Goal: Task Accomplishment & Management: Complete application form

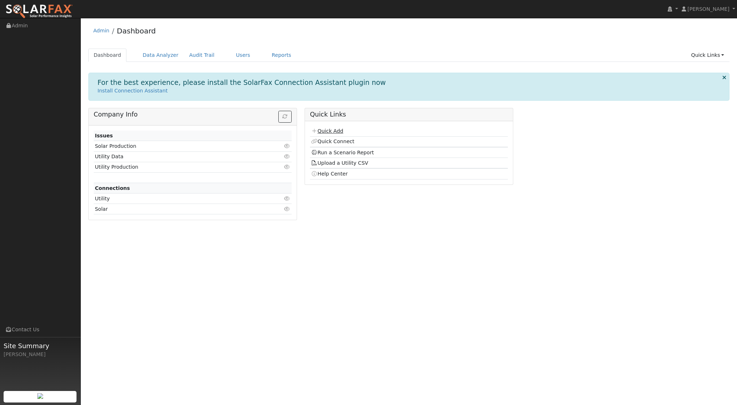
click at [329, 129] on link "Quick Add" at bounding box center [327, 131] width 32 height 6
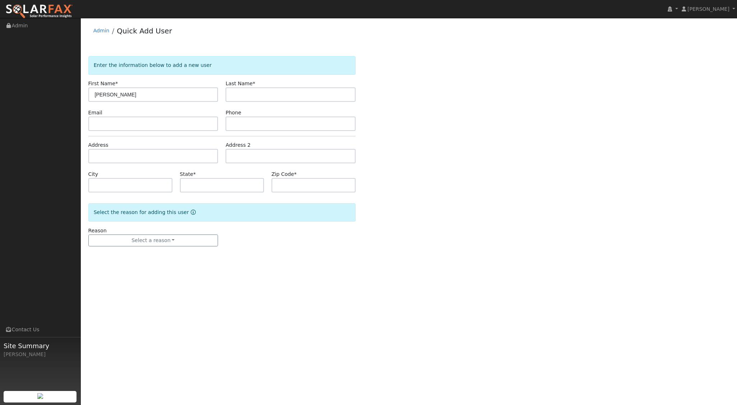
type input "James j"
type input "Vengel"
click at [108, 160] on input "text" at bounding box center [153, 156] width 130 height 14
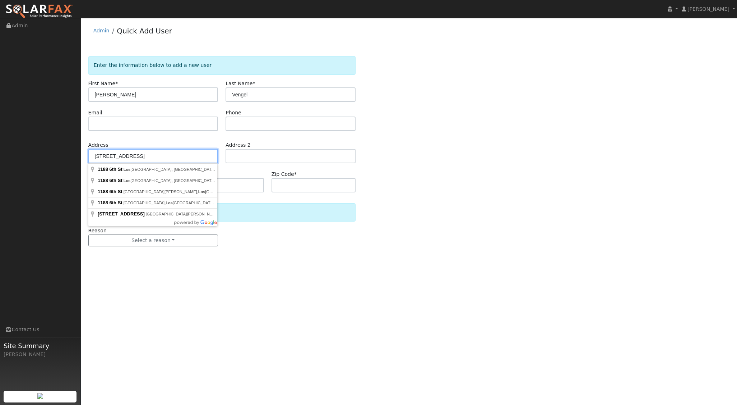
type input "1188 6th Street"
type input "San Luis Obispo"
type input "CA"
type input "93402"
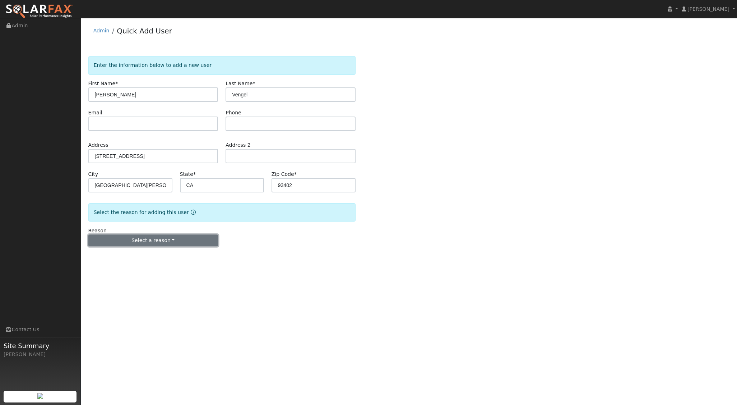
click at [182, 241] on button "Select a reason" at bounding box center [153, 240] width 130 height 12
click at [120, 256] on link "New lead" at bounding box center [128, 255] width 79 height 10
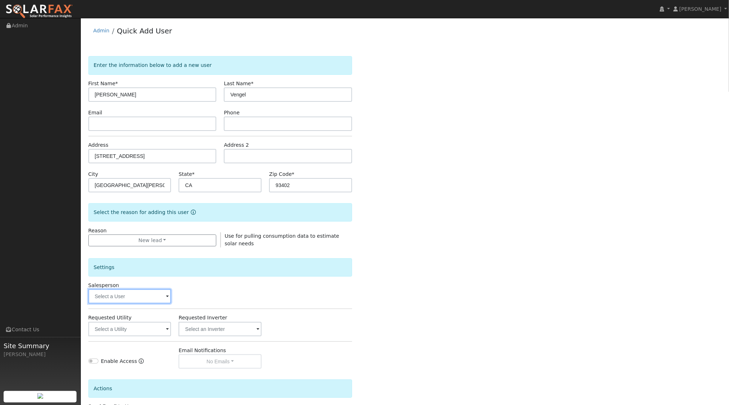
click at [148, 298] on input "text" at bounding box center [129, 296] width 83 height 14
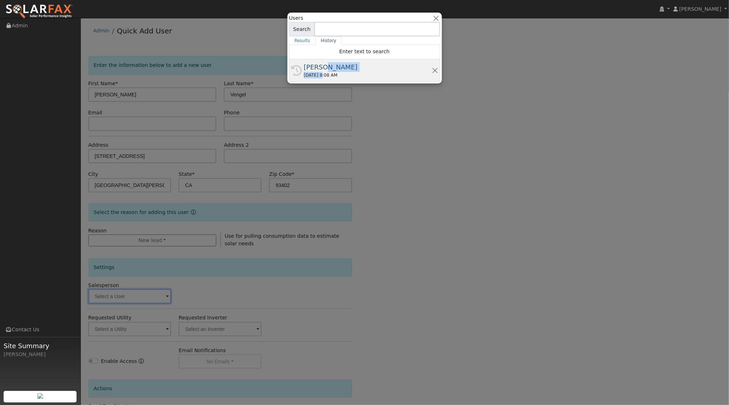
click at [320, 71] on span "Aadi Ahmed 09/29/2025 8:08 AM" at bounding box center [368, 70] width 128 height 16
type input "[PERSON_NAME]"
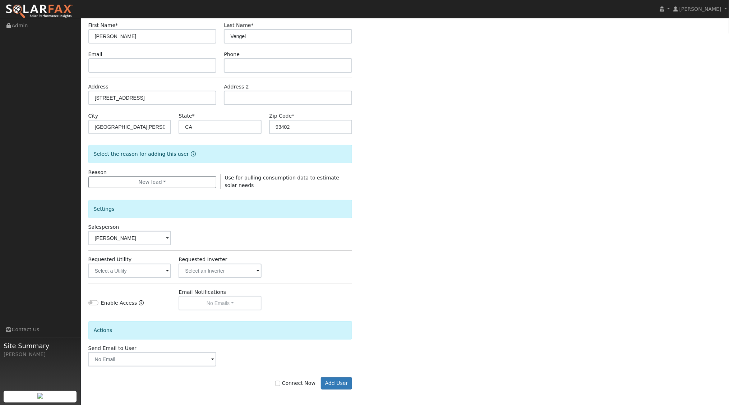
scroll to position [59, 0]
click at [163, 267] on input "text" at bounding box center [129, 269] width 83 height 14
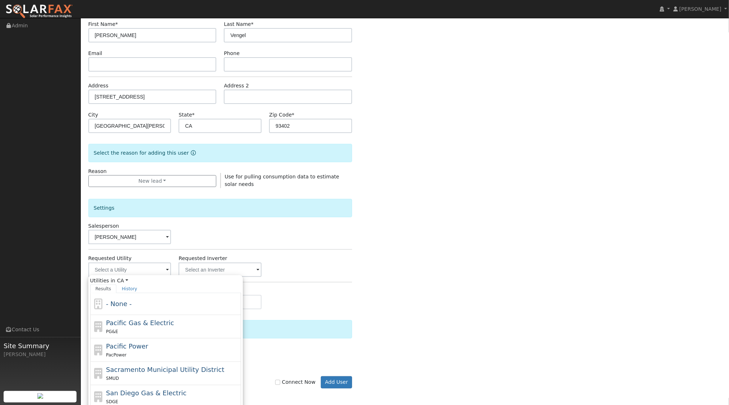
click at [141, 329] on div "PG&E" at bounding box center [172, 331] width 133 height 8
type input "Pacific Gas & Electric"
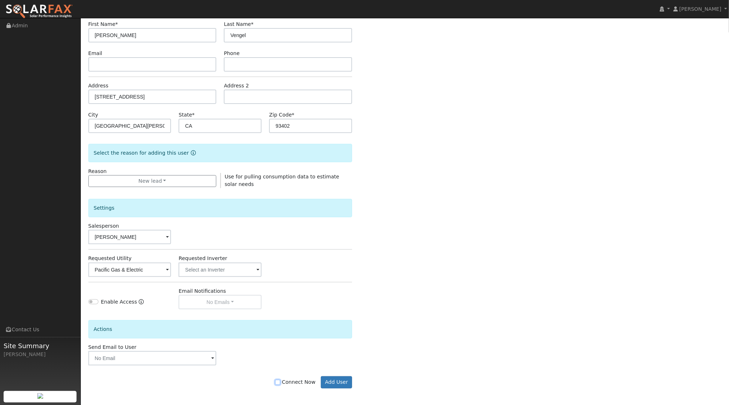
click at [280, 382] on input "Connect Now" at bounding box center [277, 381] width 5 height 5
checkbox input "true"
click at [341, 380] on button "Add User" at bounding box center [336, 382] width 31 height 12
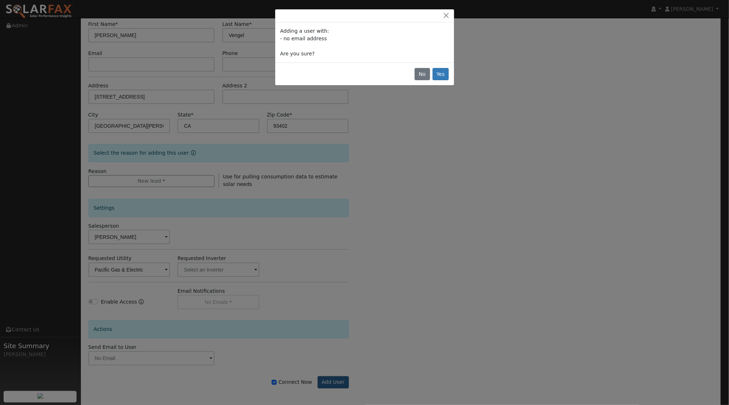
scroll to position [58, 0]
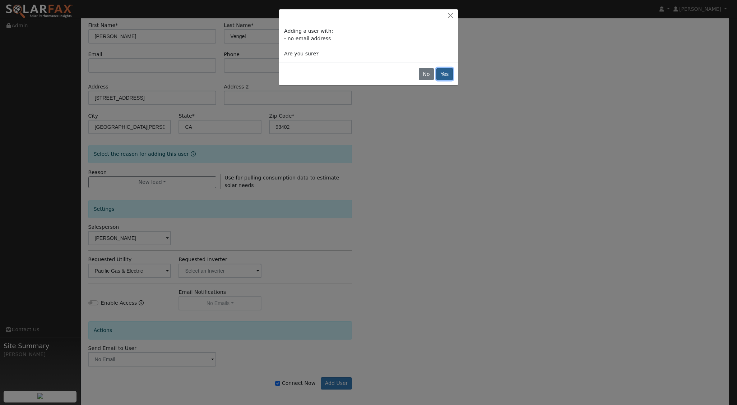
click at [451, 73] on button "Yes" at bounding box center [445, 74] width 17 height 12
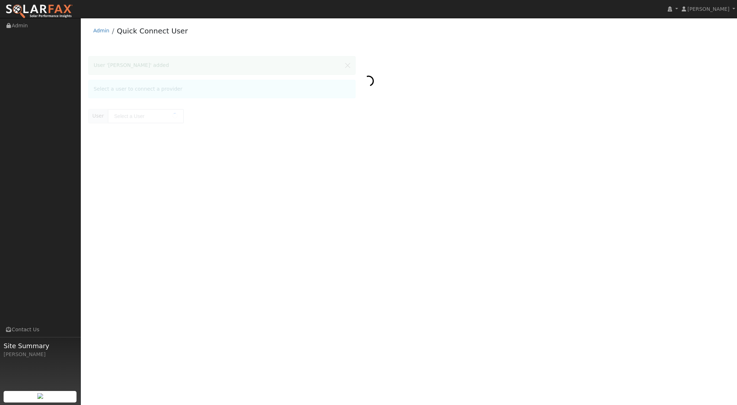
type input "[PERSON_NAME]"
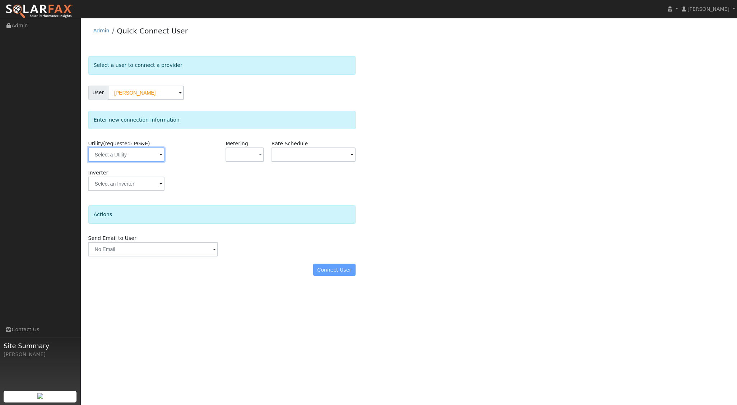
click at [152, 152] on input "text" at bounding box center [126, 154] width 76 height 14
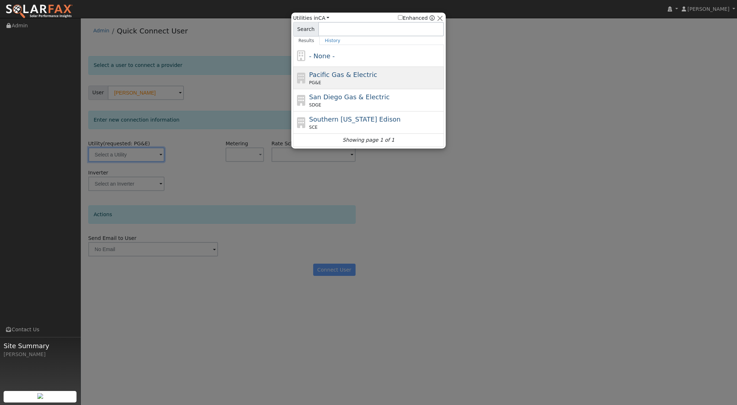
click at [326, 78] on div "Pacific Gas & Electric PG&E" at bounding box center [375, 78] width 133 height 16
type input "PG&E"
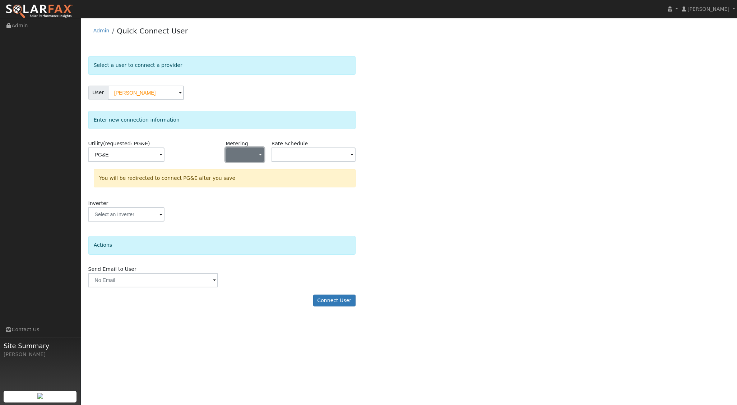
click at [257, 151] on button "button" at bounding box center [245, 154] width 38 height 14
click at [244, 181] on link "NEM" at bounding box center [251, 180] width 50 height 10
click at [344, 155] on input "text" at bounding box center [314, 154] width 84 height 14
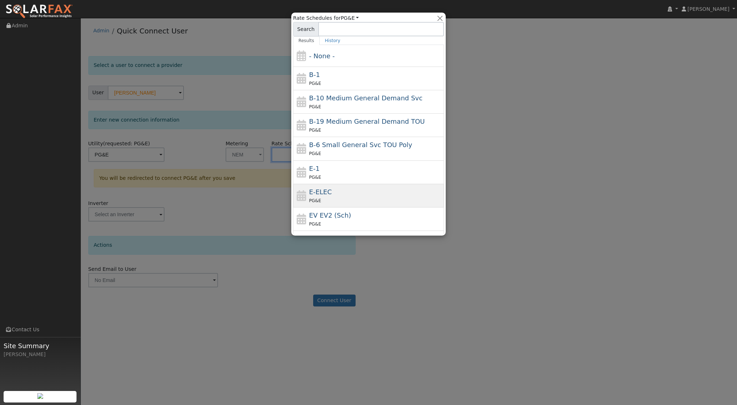
scroll to position [102, 0]
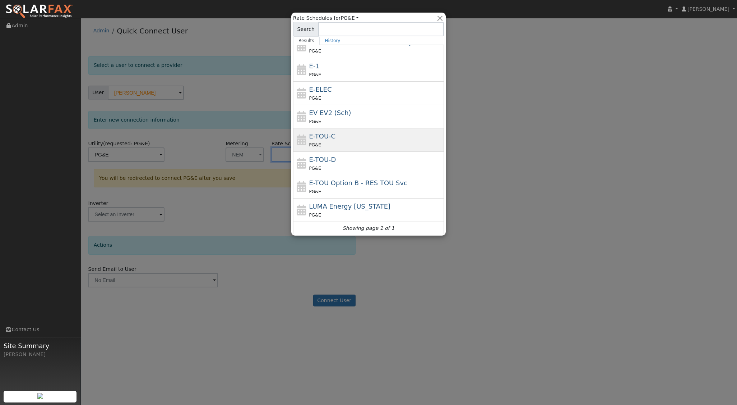
click at [348, 135] on div "E-TOU-C PG&E" at bounding box center [375, 139] width 133 height 17
type input "E-TOU-C"
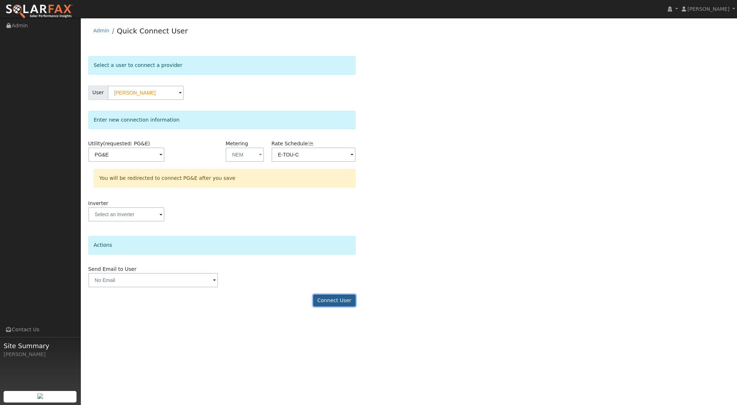
click at [337, 298] on button "Connect User" at bounding box center [334, 300] width 42 height 12
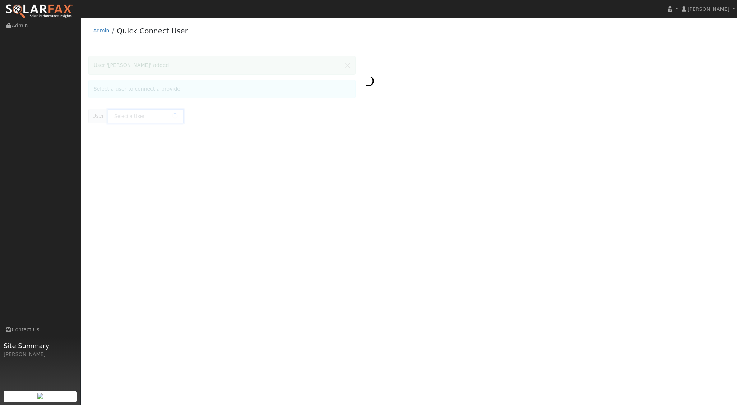
type input "James j Vengel"
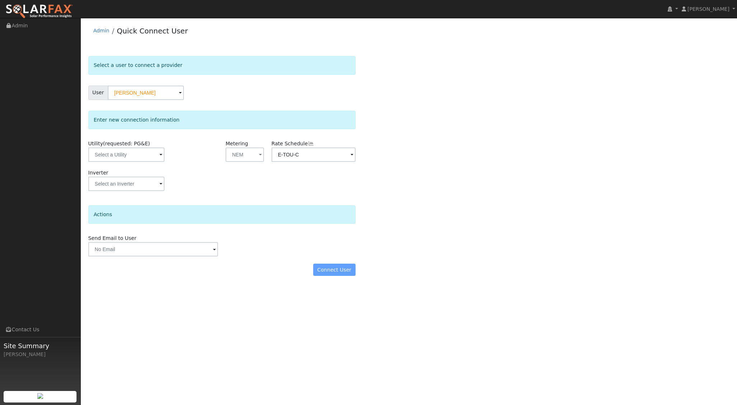
click at [351, 151] on span at bounding box center [352, 155] width 3 height 8
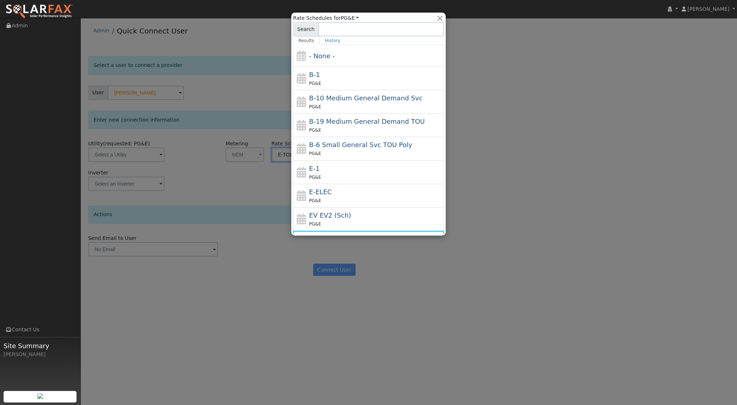
drag, startPoint x: 341, startPoint y: 55, endPoint x: 342, endPoint y: 59, distance: 4.5
click at [341, 55] on div "- None -" at bounding box center [375, 56] width 133 height 10
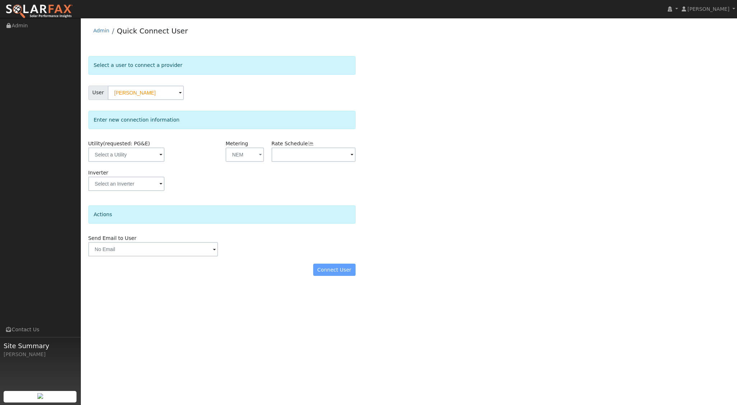
click at [333, 267] on div "Connect User" at bounding box center [221, 269] width 275 height 12
click at [148, 155] on input "text" at bounding box center [126, 154] width 76 height 14
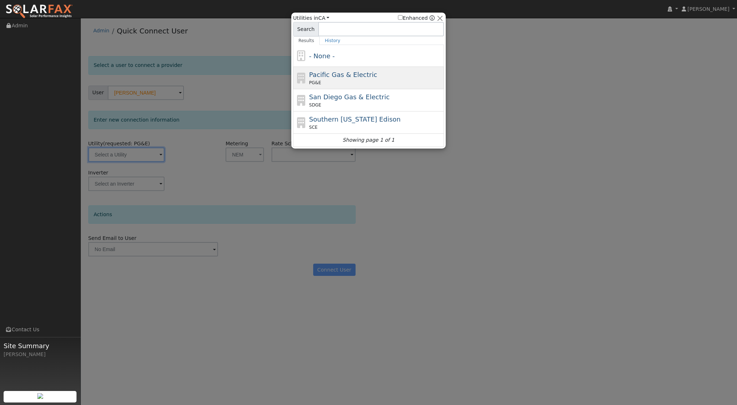
click at [346, 81] on div "PG&E" at bounding box center [375, 82] width 133 height 6
type input "PG&E"
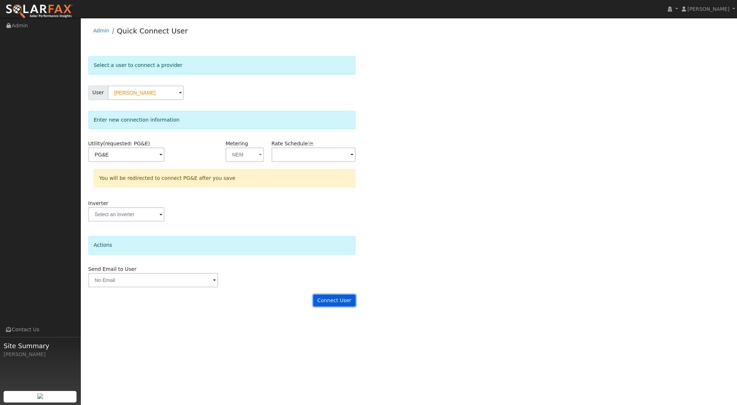
click at [342, 298] on button "Connect User" at bounding box center [334, 300] width 42 height 12
